Goal: Task Accomplishment & Management: Manage account settings

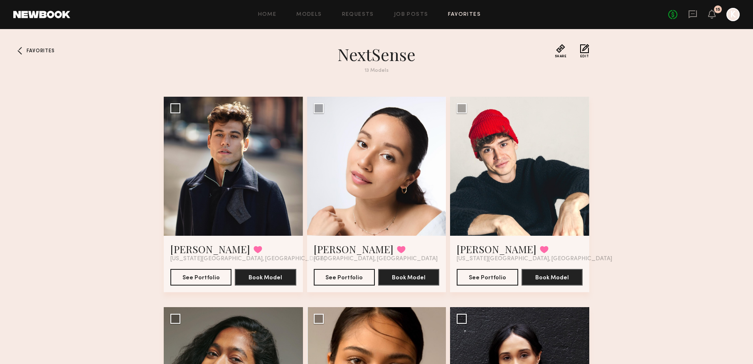
click at [359, 25] on header "Home Models Requests Job Posts Favorites Sign Out No fees up to $5,000 15 K" at bounding box center [376, 14] width 753 height 29
click at [359, 15] on link "Requests" at bounding box center [358, 14] width 32 height 5
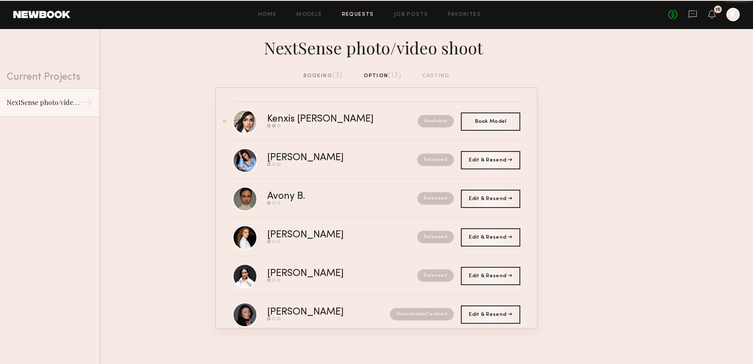
click at [324, 77] on div "booking (3)" at bounding box center [322, 75] width 39 height 9
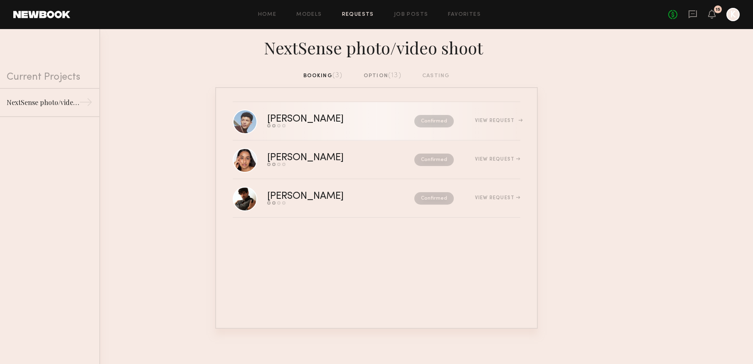
click at [278, 121] on div "[PERSON_NAME]" at bounding box center [323, 120] width 112 height 10
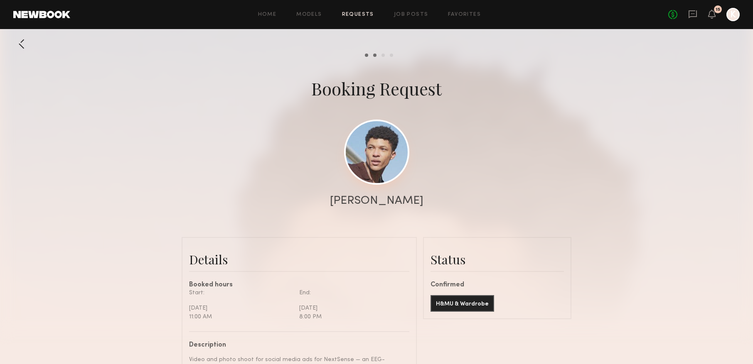
scroll to position [746, 0]
click at [386, 199] on div "[PERSON_NAME]" at bounding box center [376, 201] width 93 height 12
click at [379, 170] on link at bounding box center [376, 152] width 65 height 65
click at [351, 13] on link "Requests" at bounding box center [358, 14] width 32 height 5
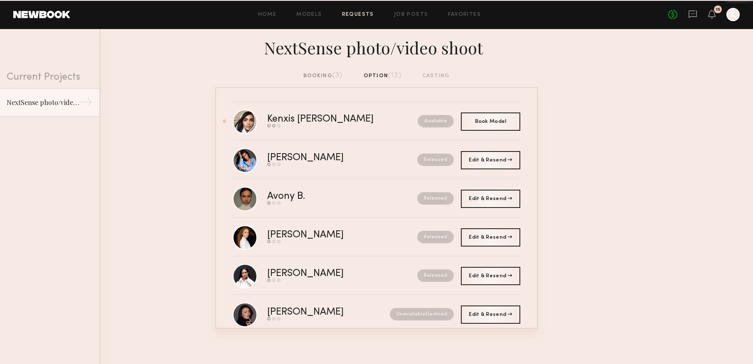
click at [326, 74] on div "booking (3)" at bounding box center [322, 75] width 39 height 9
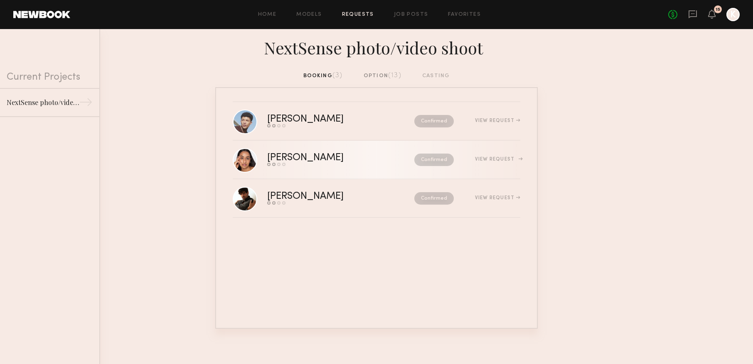
click at [344, 160] on div "Alysha H." at bounding box center [323, 158] width 112 height 10
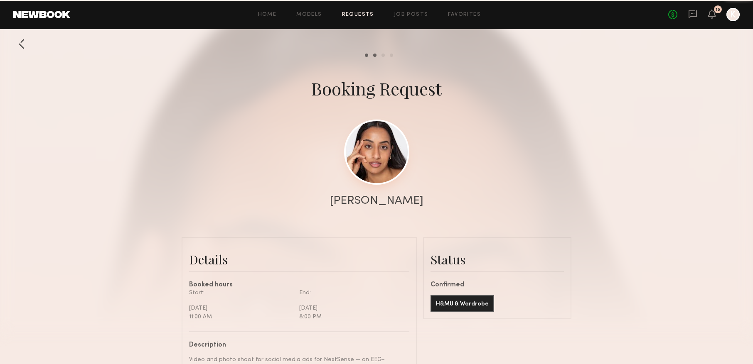
scroll to position [1255, 0]
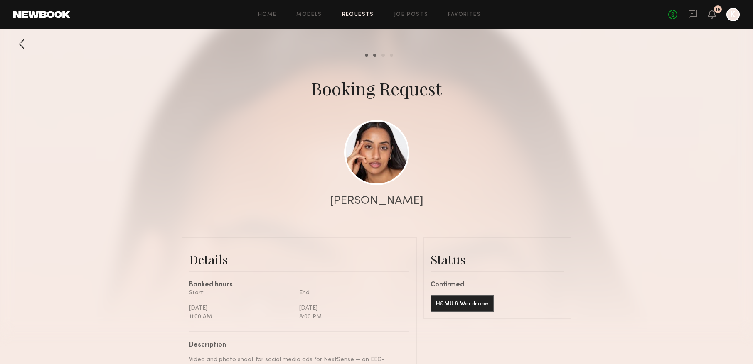
click at [376, 200] on div "Alysha H." at bounding box center [376, 201] width 93 height 12
click at [376, 169] on link at bounding box center [376, 152] width 65 height 65
click at [22, 45] on div at bounding box center [21, 44] width 17 height 17
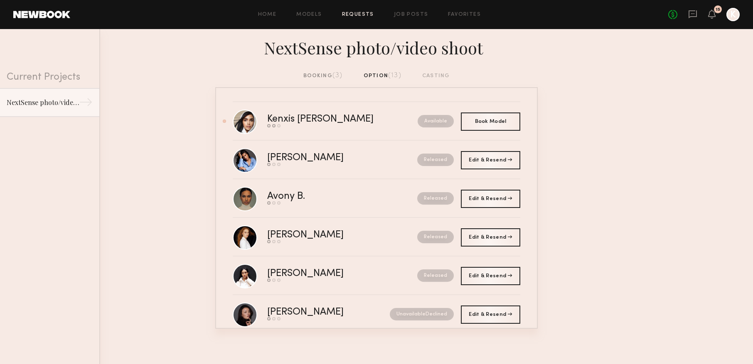
click at [323, 78] on div "booking (3)" at bounding box center [322, 75] width 39 height 9
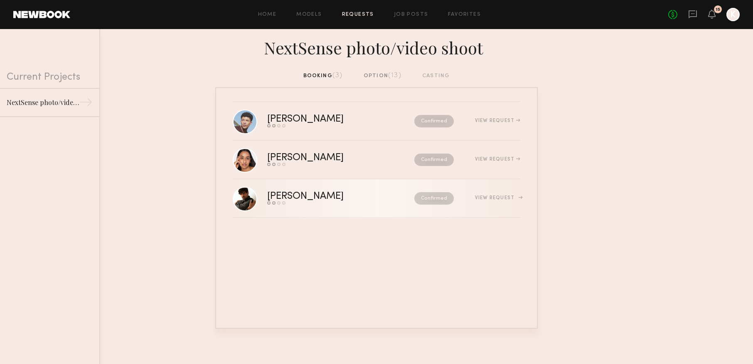
click at [288, 192] on div "Luis O." at bounding box center [323, 197] width 112 height 10
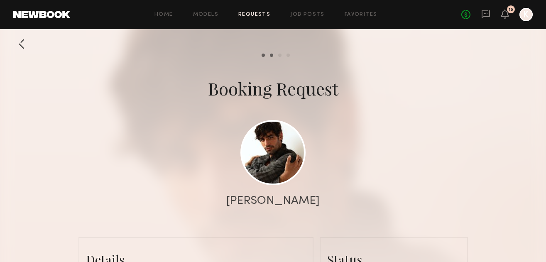
scroll to position [689, 0]
